Goal: Transaction & Acquisition: Book appointment/travel/reservation

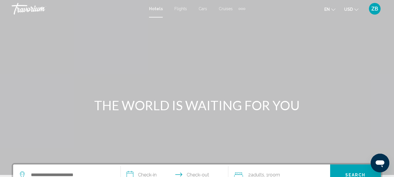
click at [183, 8] on span "Flights" at bounding box center [181, 8] width 13 height 5
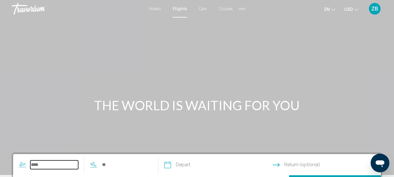
click at [41, 165] on input "Search widget" at bounding box center [54, 165] width 48 height 9
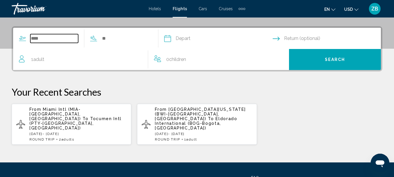
scroll to position [134, 0]
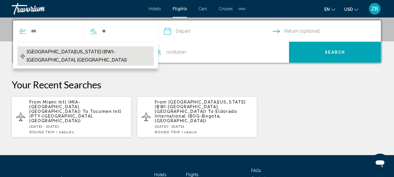
click at [87, 51] on span "[GEOGRAPHIC_DATA][US_STATE] (BWI-[GEOGRAPHIC_DATA], [GEOGRAPHIC_DATA])" at bounding box center [89, 56] width 124 height 16
type input "**********"
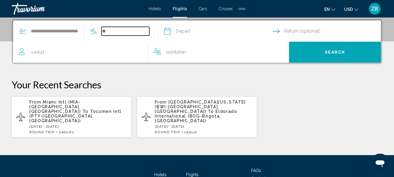
click at [126, 32] on input "Search widget" at bounding box center [126, 31] width 48 height 9
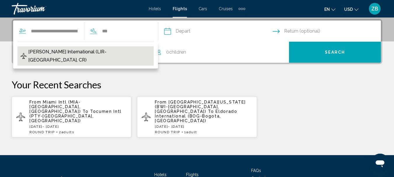
click at [114, 52] on span "[PERSON_NAME] International (LIR-[GEOGRAPHIC_DATA], CR)" at bounding box center [89, 56] width 123 height 16
type input "**********"
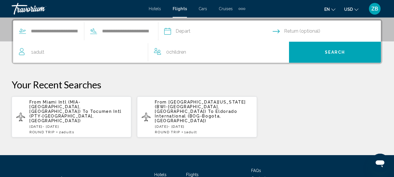
click at [202, 33] on input "Depart date" at bounding box center [218, 32] width 111 height 23
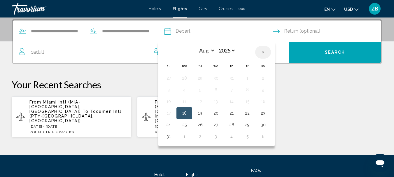
click at [271, 52] on th "Next month" at bounding box center [263, 52] width 16 height 13
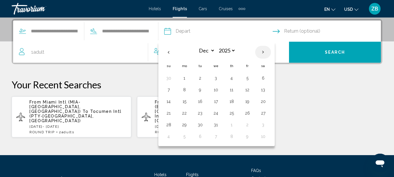
select select "*"
select select "****"
click at [173, 114] on button "18" at bounding box center [168, 113] width 9 height 8
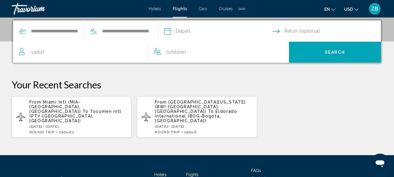
type input "**********"
click at [306, 30] on input "Return date" at bounding box center [328, 32] width 111 height 23
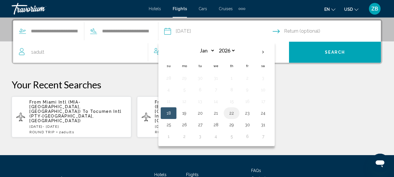
click at [237, 115] on button "22" at bounding box center [231, 113] width 9 height 8
type input "**********"
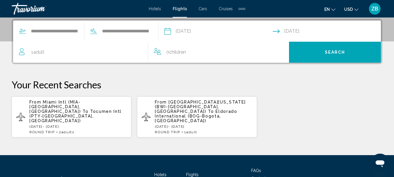
click at [32, 52] on span "1 Adult Adults" at bounding box center [37, 52] width 13 height 8
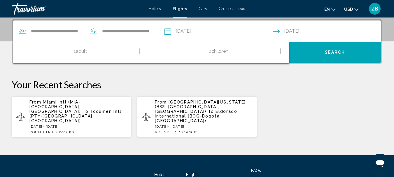
click at [140, 51] on icon "Increment adults" at bounding box center [139, 51] width 5 height 7
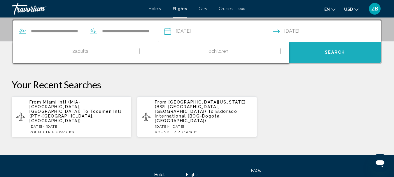
click at [323, 51] on button "Search" at bounding box center [335, 52] width 92 height 21
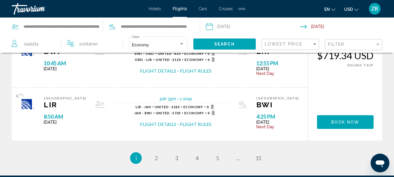
scroll to position [631, 0]
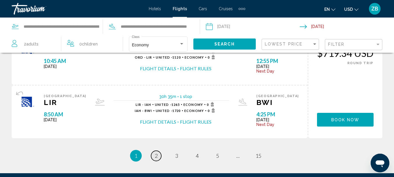
click at [155, 158] on span "2" at bounding box center [156, 156] width 3 height 6
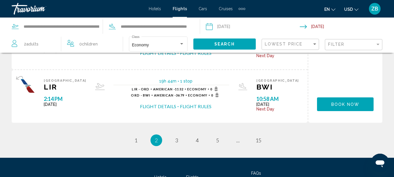
scroll to position [666, 0]
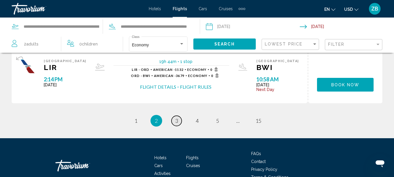
click at [178, 120] on span "3" at bounding box center [176, 121] width 3 height 6
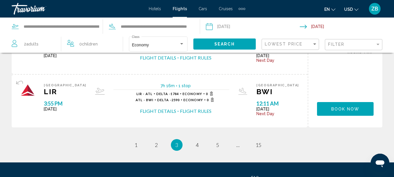
scroll to position [647, 0]
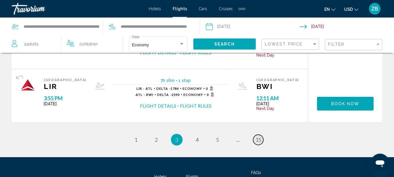
click at [257, 140] on span "15" at bounding box center [259, 140] width 6 height 6
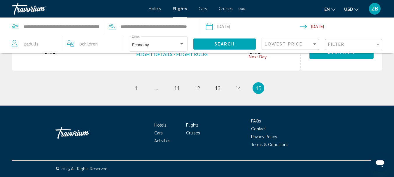
scroll to position [307, 0]
